Goal: Information Seeking & Learning: Check status

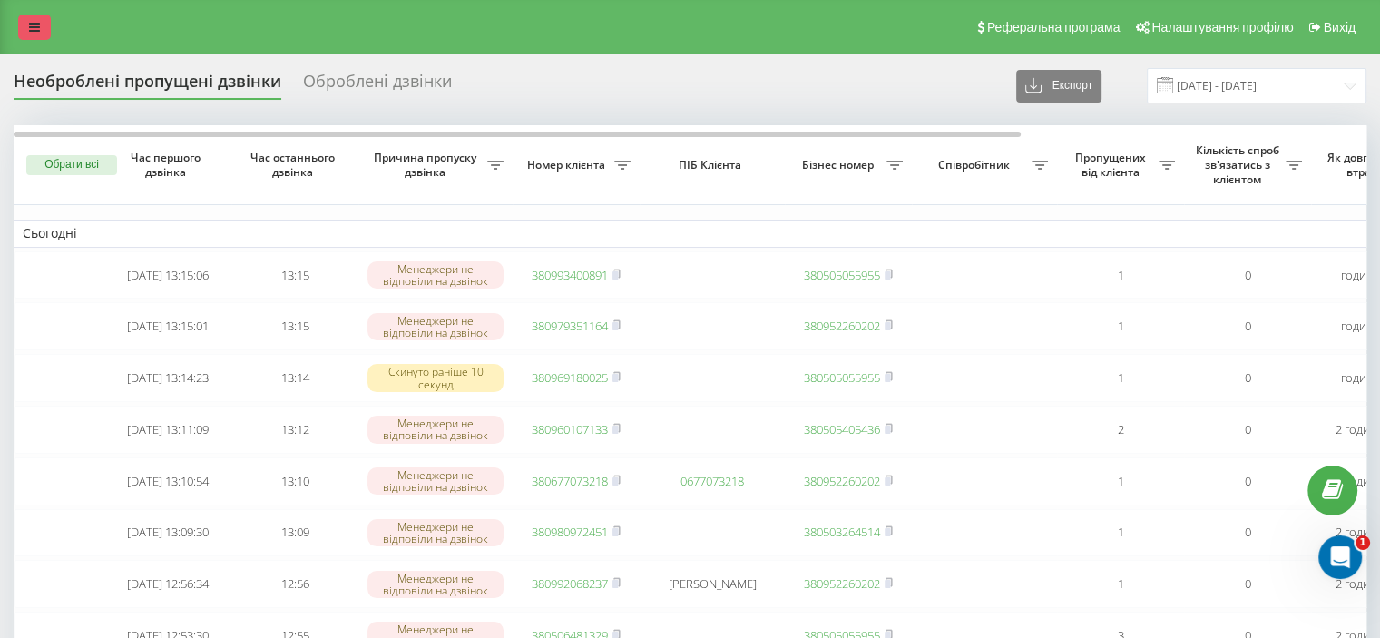
click at [46, 20] on link at bounding box center [34, 27] width 33 height 25
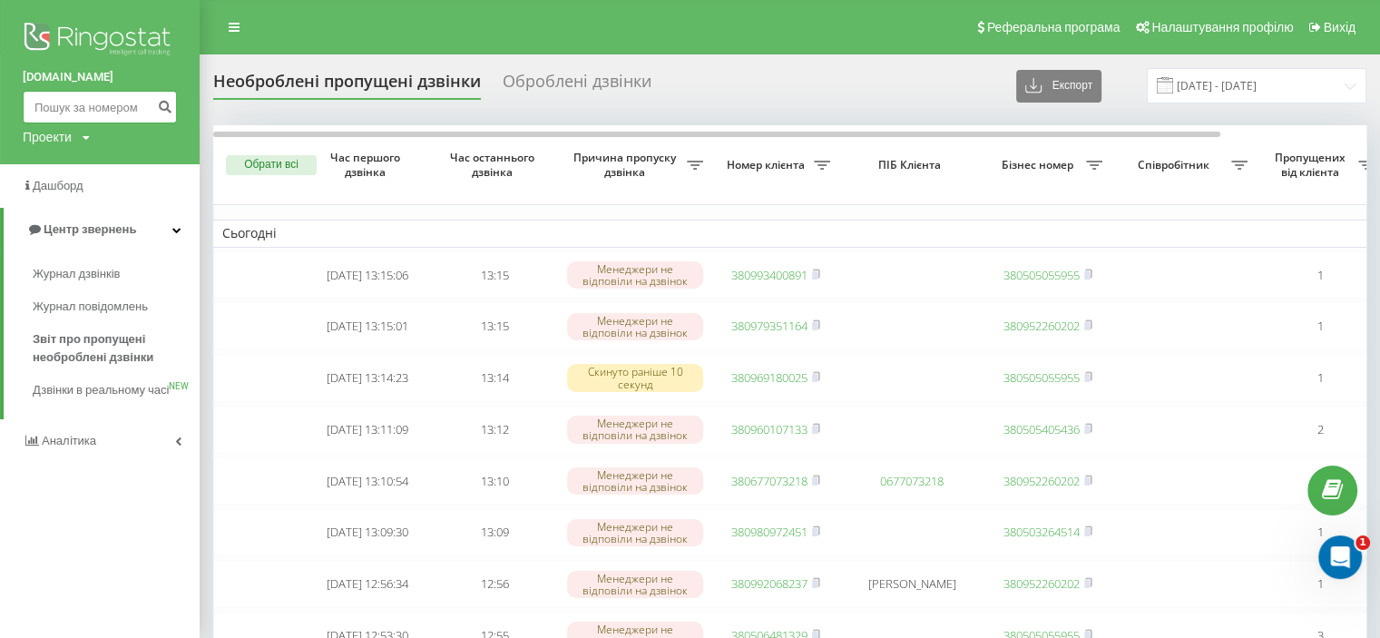
click at [99, 100] on input at bounding box center [100, 107] width 154 height 33
paste input "050 074 8038"
type input "050 074 8038"
click at [176, 112] on div "bazismed.com 050 074 8038 Проекти bazismed.com" at bounding box center [100, 82] width 200 height 164
drag, startPoint x: 174, startPoint y: 111, endPoint x: 149, endPoint y: 115, distance: 25.8
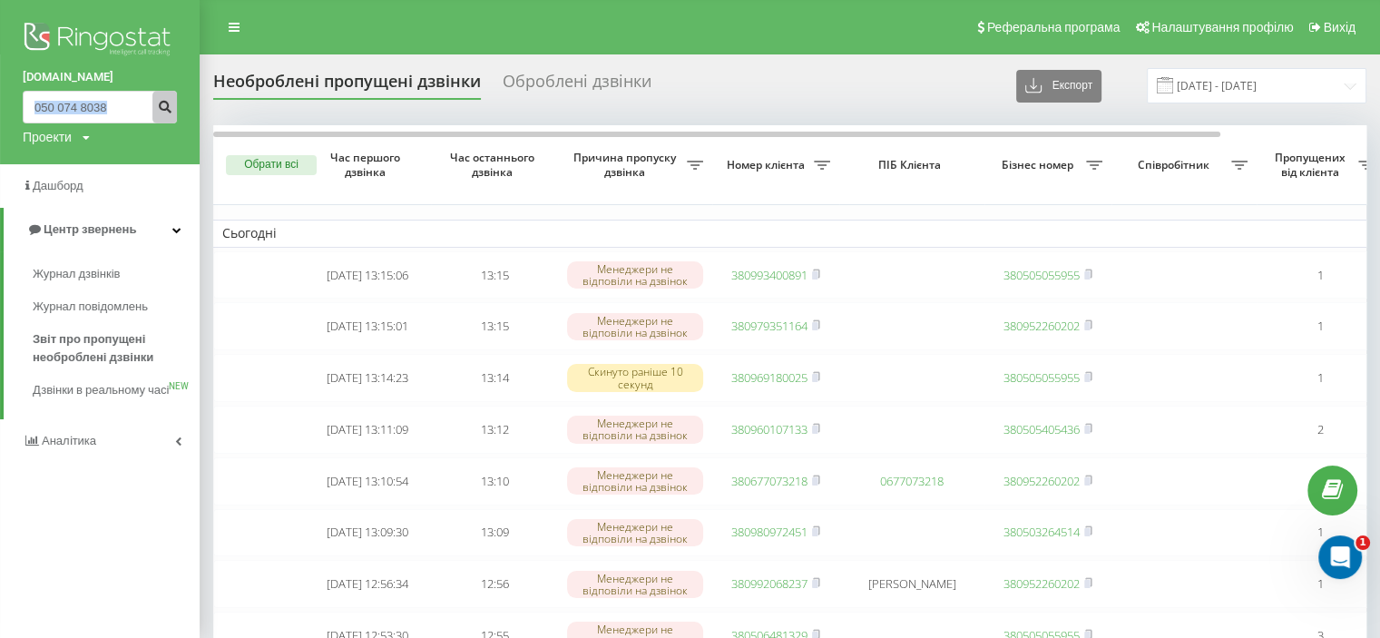
click at [172, 111] on button "submit" at bounding box center [164, 107] width 24 height 33
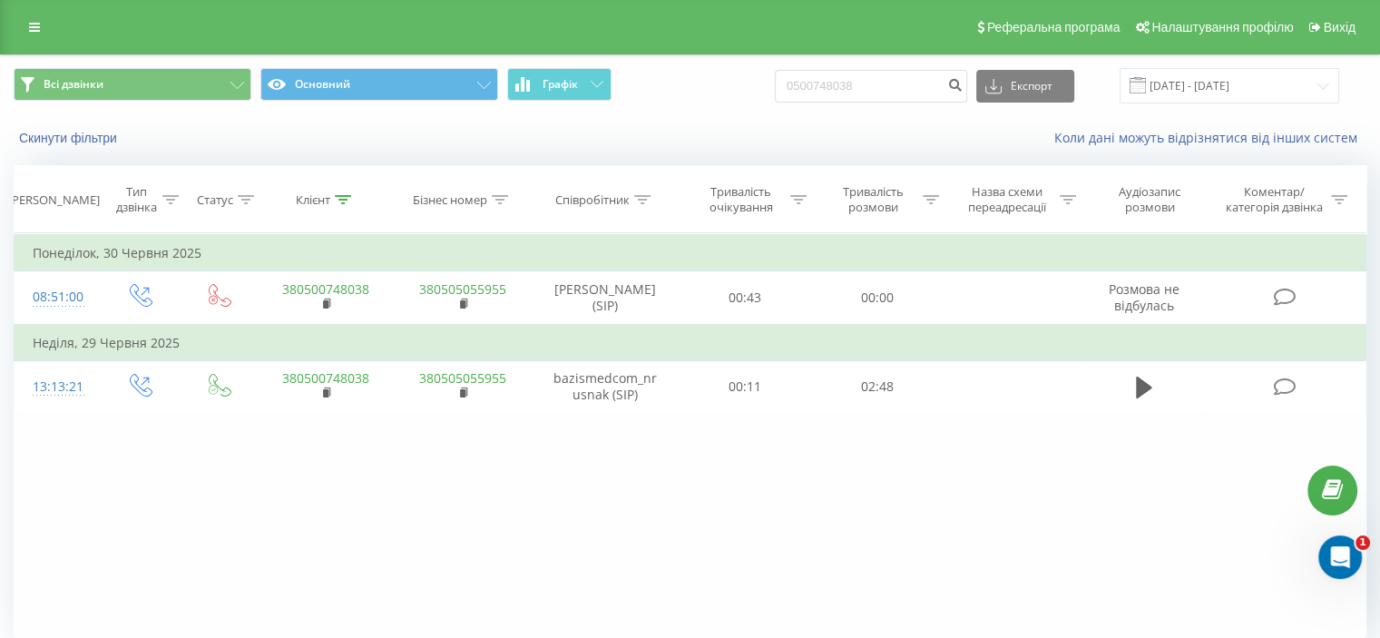
drag, startPoint x: 54, startPoint y: 23, endPoint x: 36, endPoint y: 34, distance: 21.2
click at [54, 23] on div "Реферальна програма Налаштування профілю Вихід" at bounding box center [690, 27] width 1380 height 54
click at [36, 34] on icon at bounding box center [34, 27] width 11 height 13
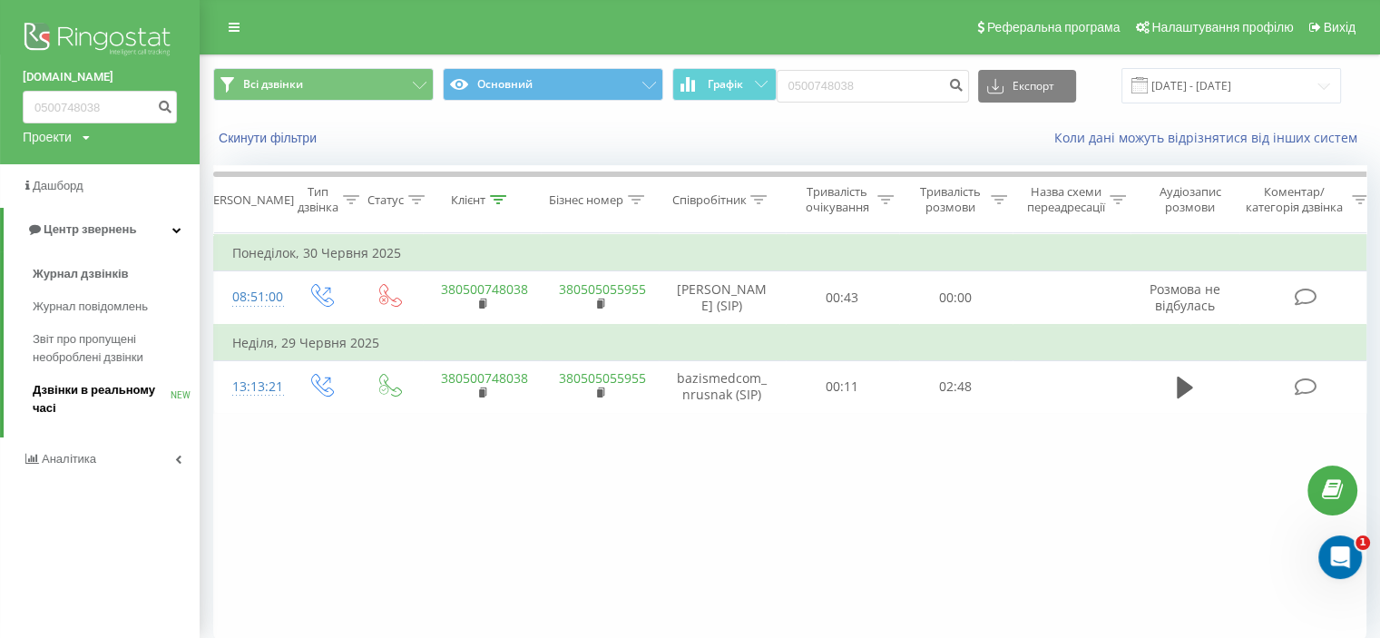
click at [81, 387] on span "Дзвінки в реальному часі" at bounding box center [102, 399] width 138 height 36
click at [71, 351] on span "Звіт про пропущені необроблені дзвінки" at bounding box center [112, 348] width 158 height 36
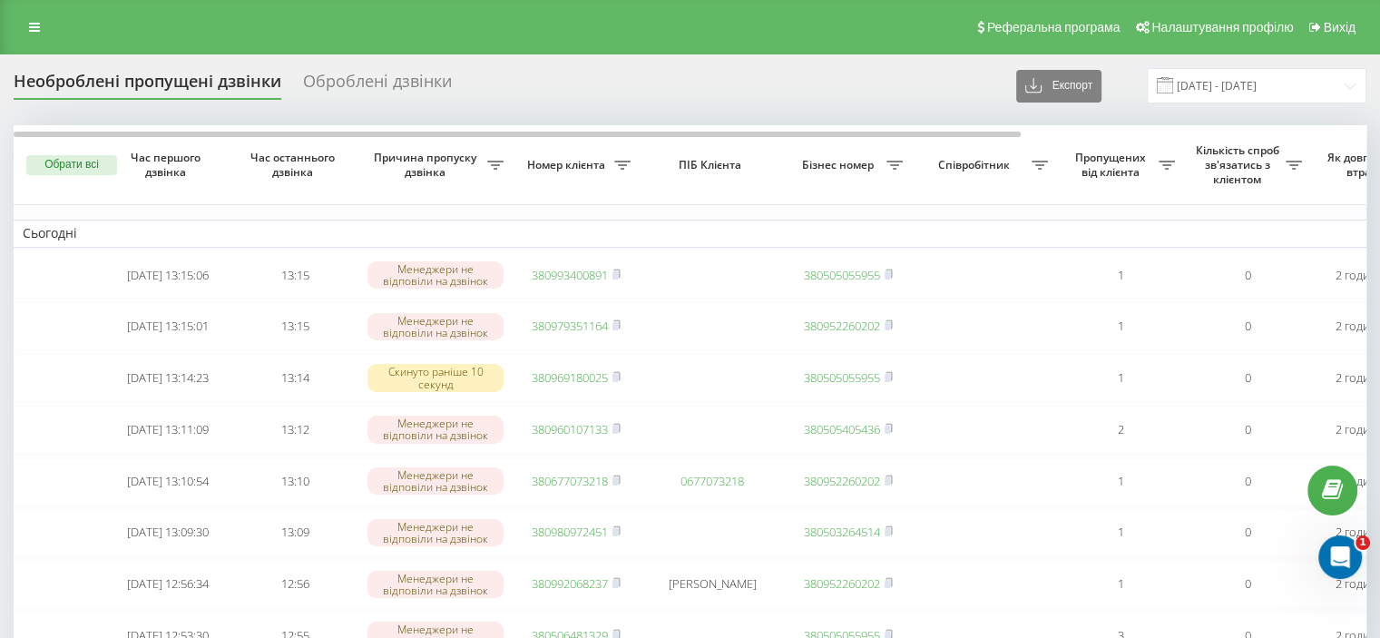
click at [972, 102] on div "Необроблені пропущені дзвінки Оброблені дзвінки Експорт .csv .xlsx [DATE] - [DA…" at bounding box center [690, 85] width 1352 height 35
drag, startPoint x: 32, startPoint y: 32, endPoint x: 50, endPoint y: 58, distance: 32.0
click at [32, 32] on icon at bounding box center [34, 27] width 11 height 13
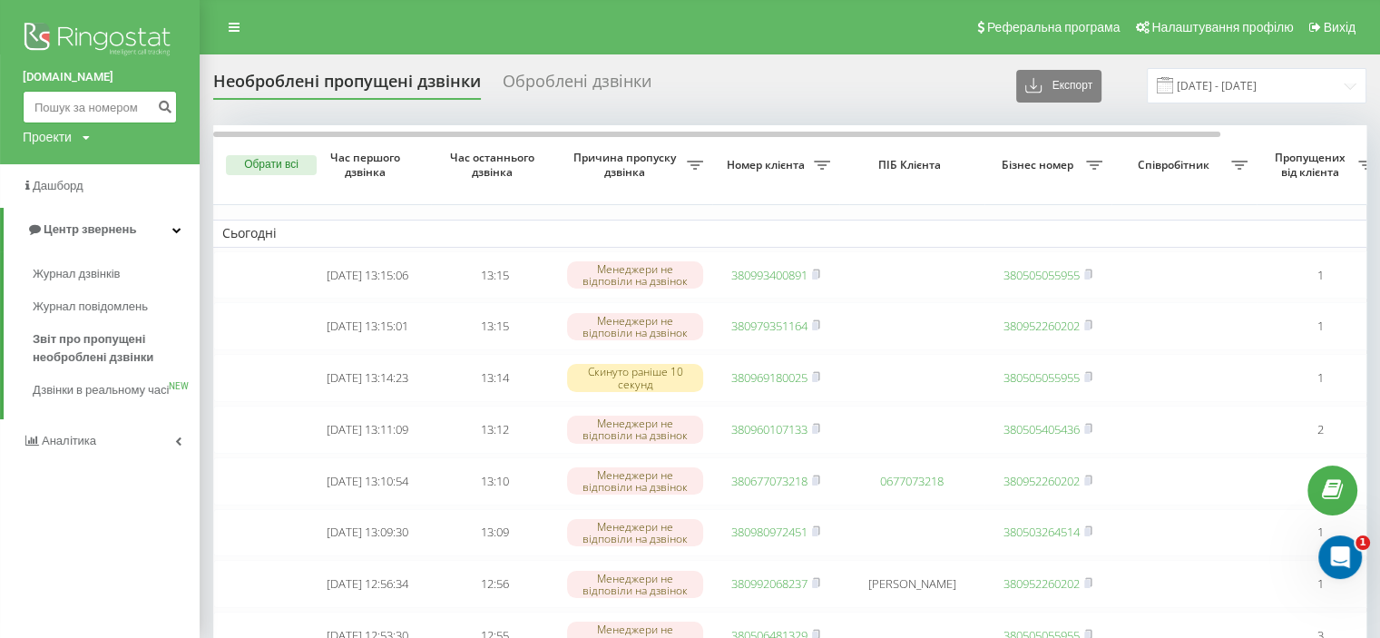
paste input "0975811709"
type input "0975811709"
drag, startPoint x: 155, startPoint y: 109, endPoint x: 164, endPoint y: 105, distance: 9.8
click at [156, 109] on button "submit" at bounding box center [164, 107] width 24 height 33
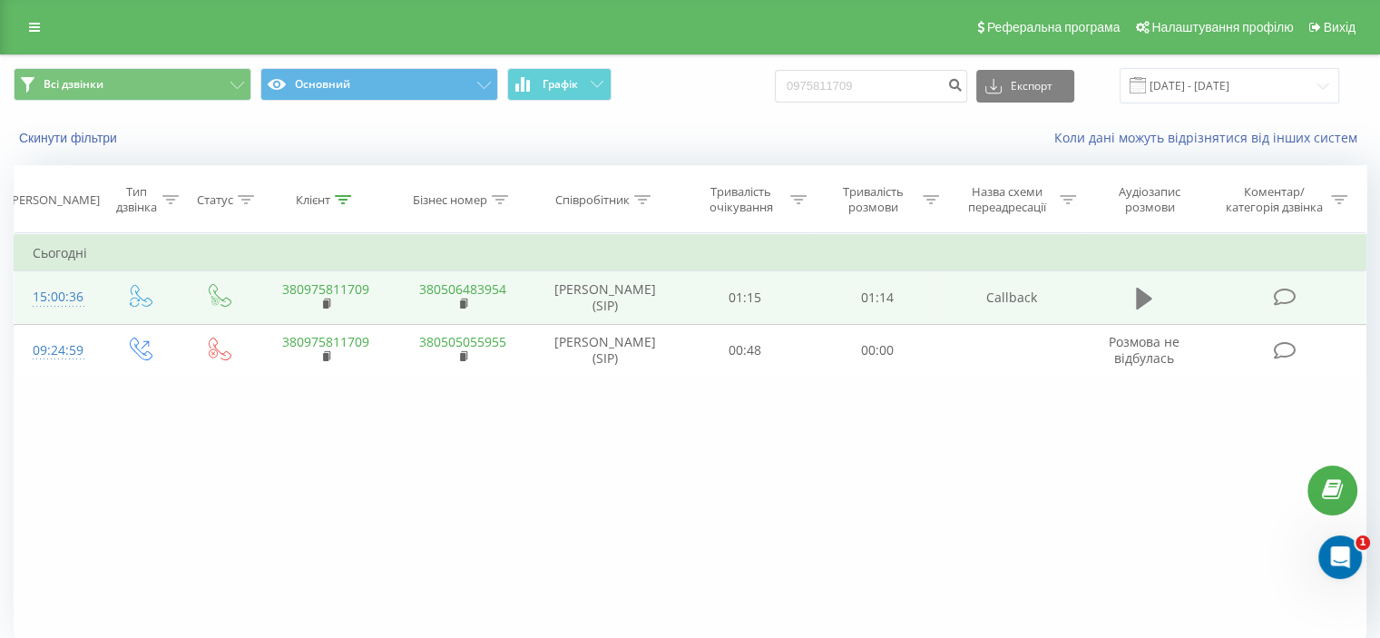
click at [1141, 295] on icon at bounding box center [1144, 299] width 16 height 22
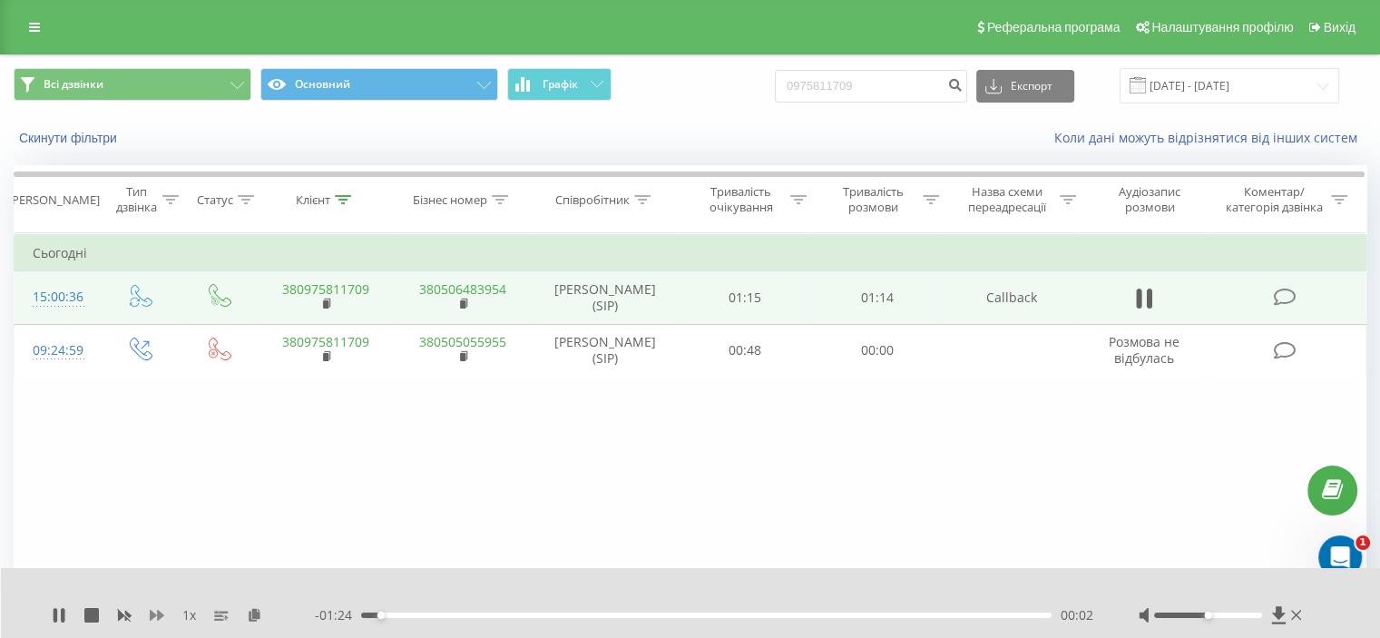
click at [154, 613] on icon at bounding box center [157, 614] width 15 height 11
click at [151, 611] on icon at bounding box center [157, 614] width 15 height 11
click at [1230, 616] on div at bounding box center [1208, 614] width 108 height 5
drag, startPoint x: 1239, startPoint y: 616, endPoint x: 1283, endPoint y: 614, distance: 44.5
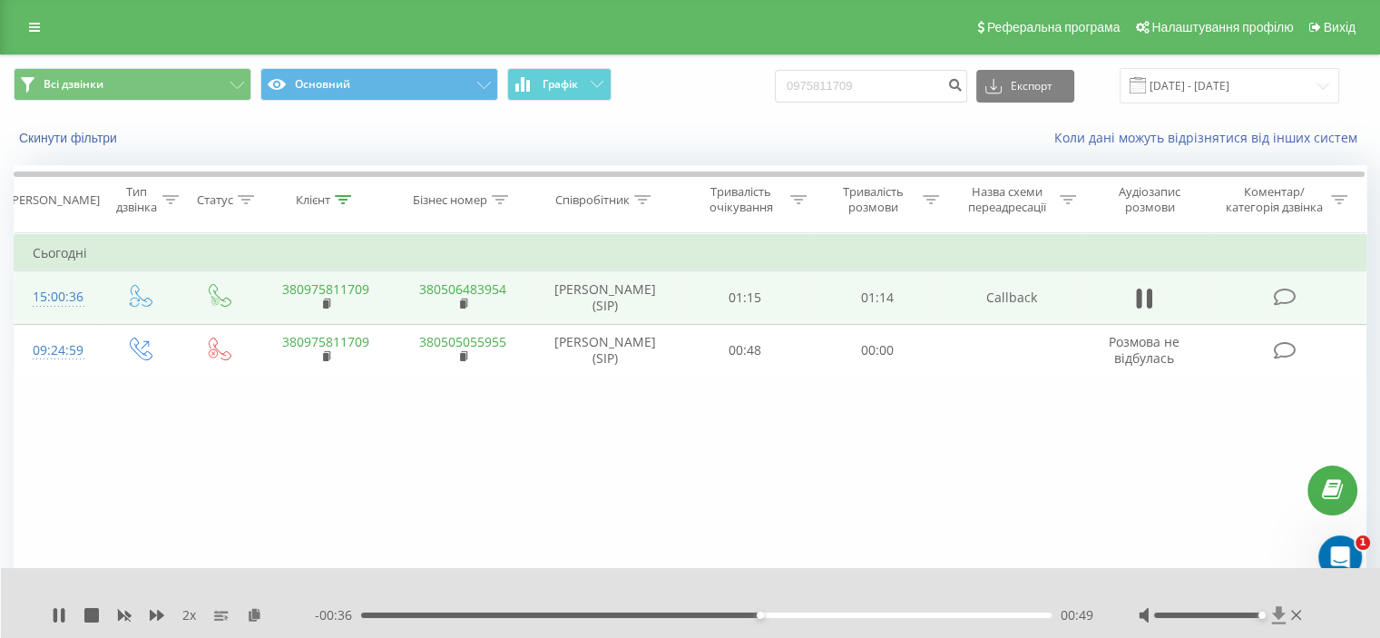
click at [1283, 614] on div at bounding box center [1221, 615] width 167 height 18
click at [1282, 619] on icon at bounding box center [1278, 615] width 15 height 18
click at [44, 35] on link at bounding box center [34, 27] width 33 height 25
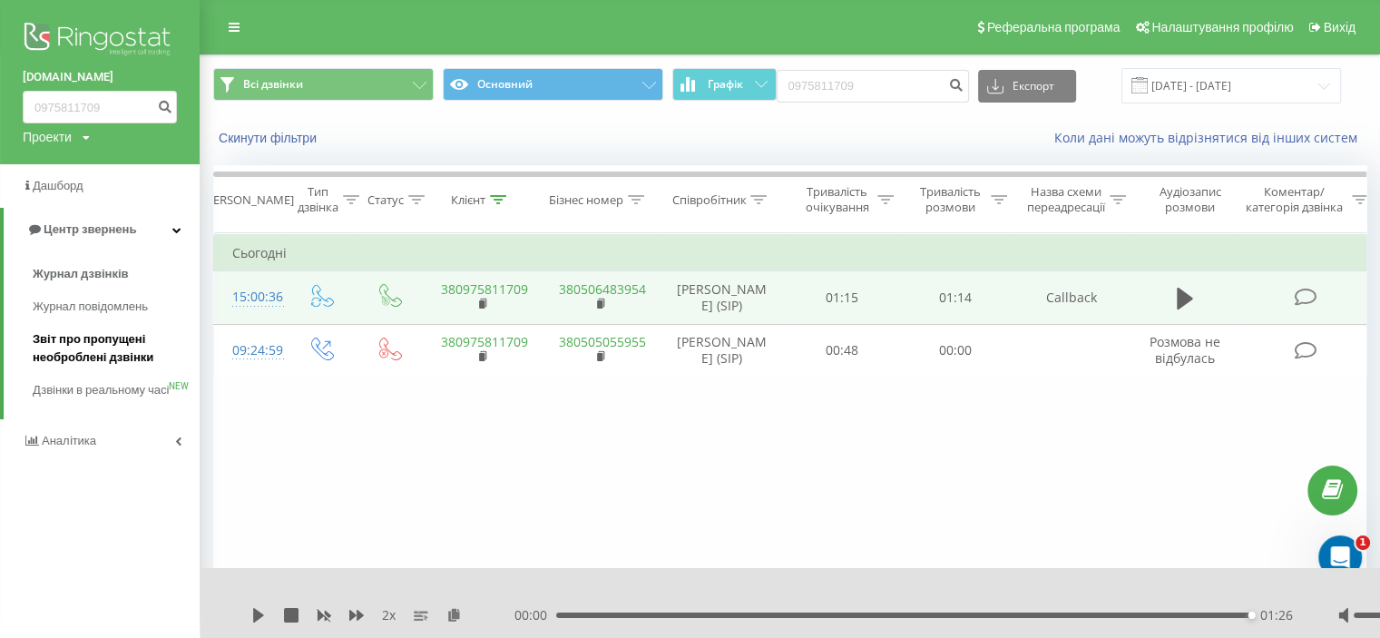
click at [106, 355] on span "Звіт про пропущені необроблені дзвінки" at bounding box center [112, 348] width 158 height 36
